Goal: Task Accomplishment & Management: Complete application form

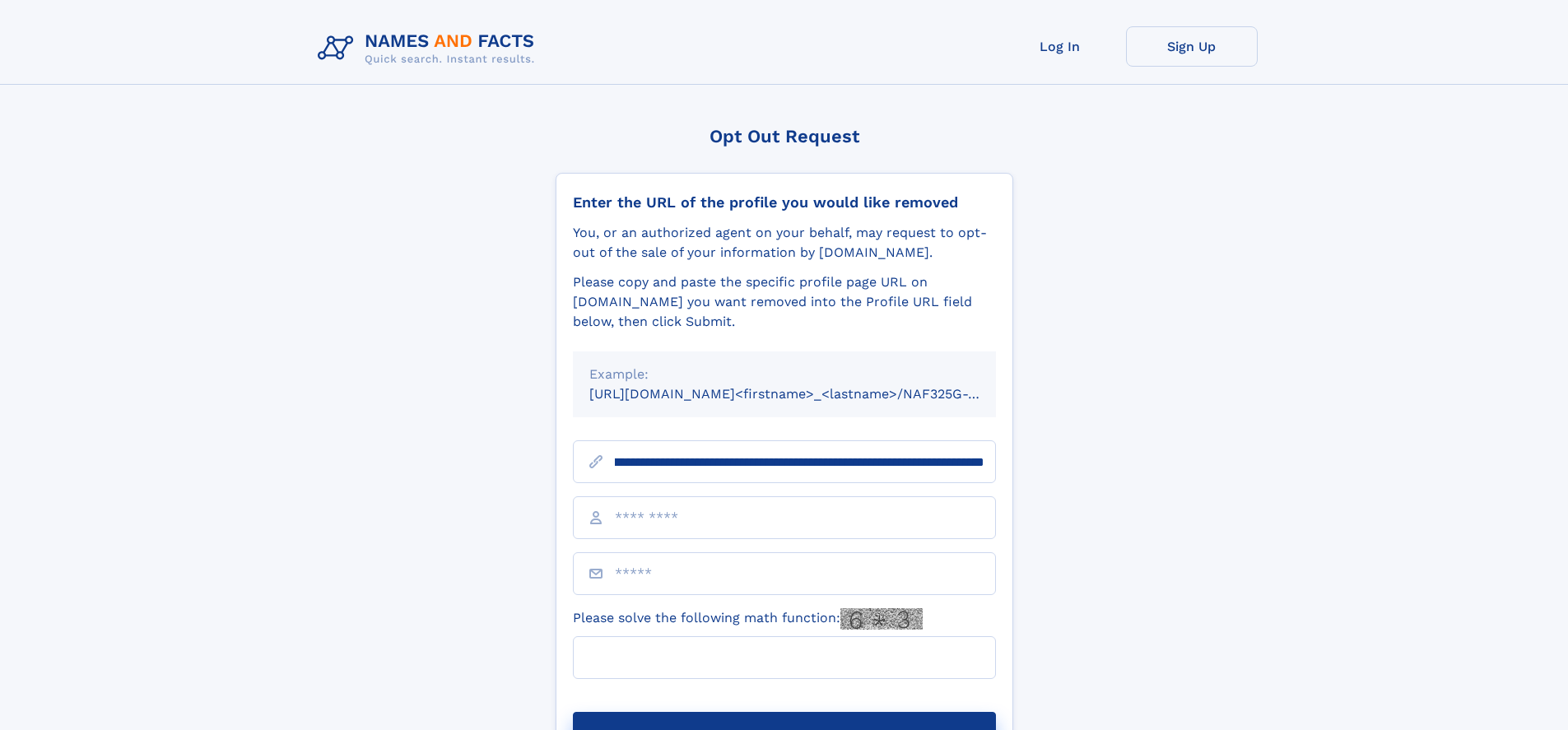
scroll to position [0, 183]
type input "**********"
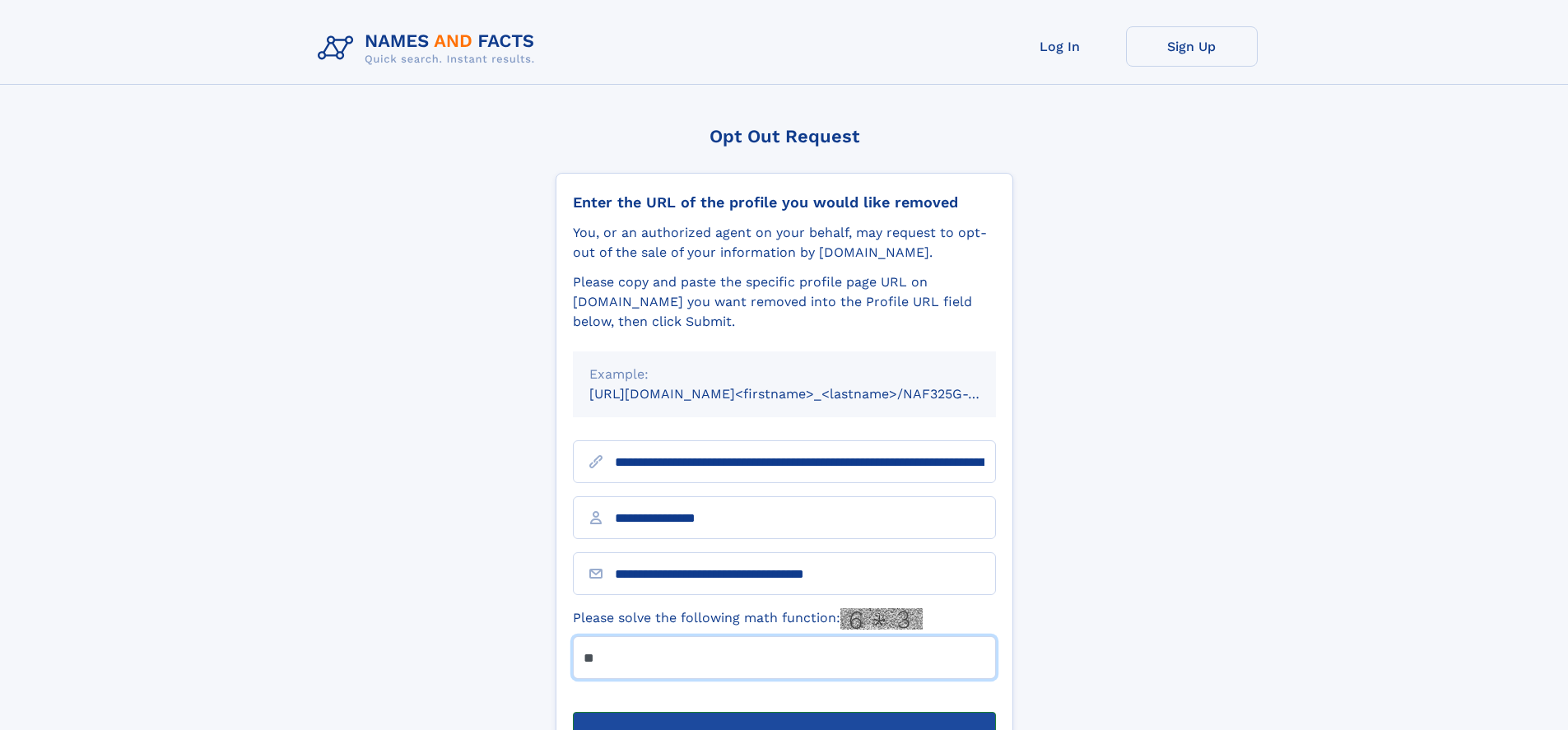
type input "**"
click at [783, 712] on button "Submit Opt Out Request" at bounding box center [784, 738] width 423 height 52
